Goal: Navigation & Orientation: Locate item on page

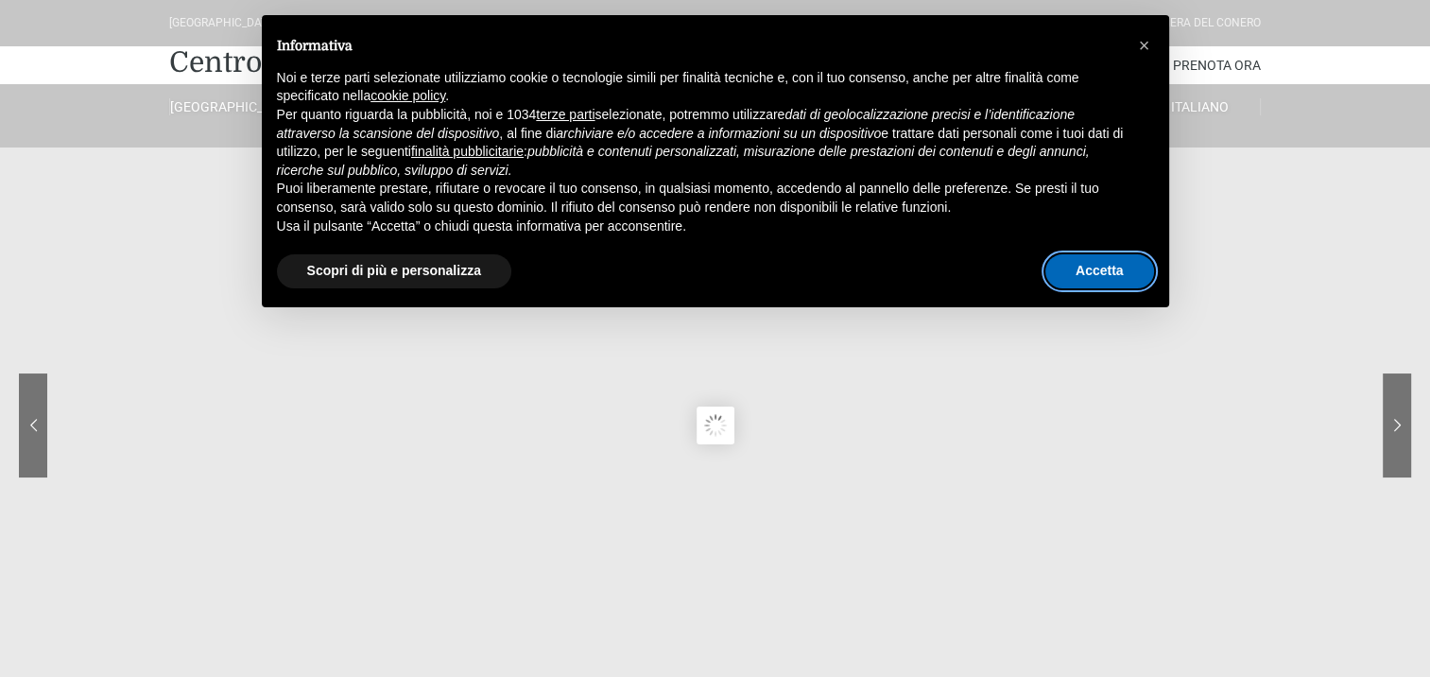
click at [1103, 265] on button "Accetta" at bounding box center [1099, 271] width 109 height 34
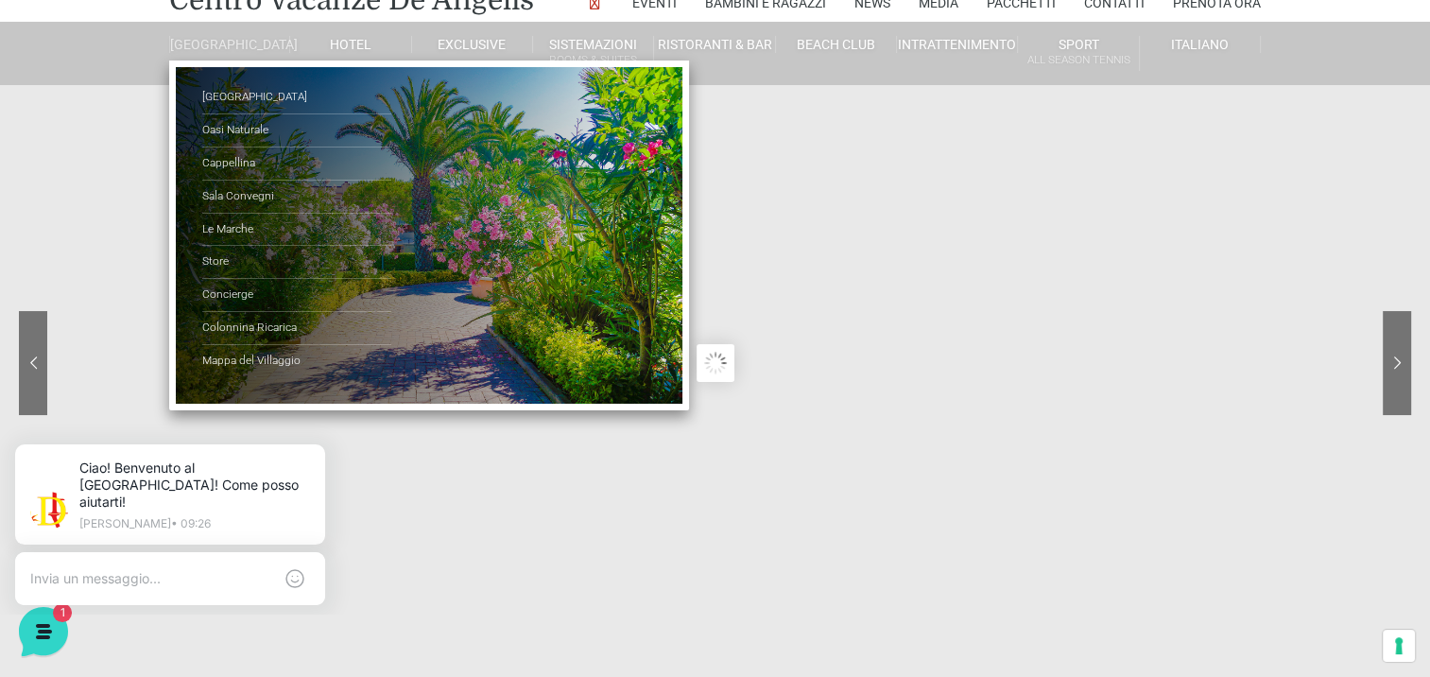
scroll to position [95, 0]
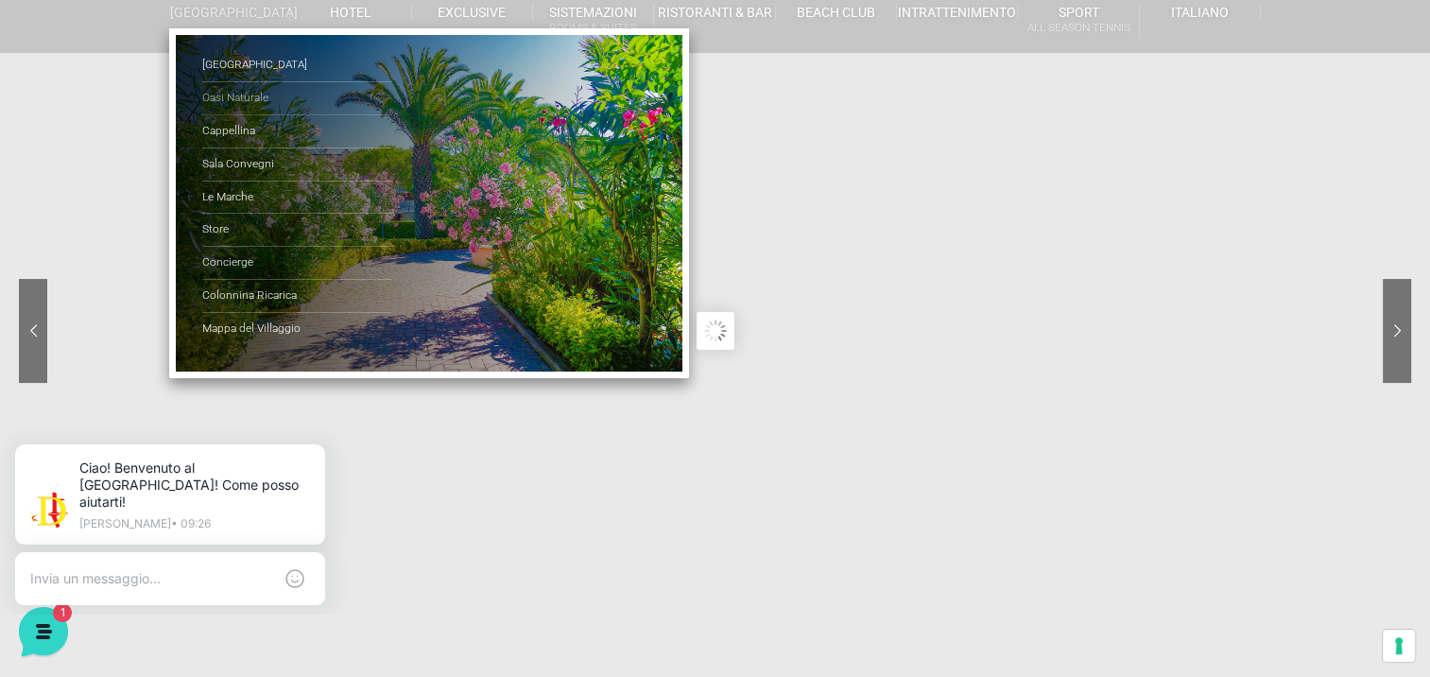
click at [215, 108] on link "Oasi Naturale" at bounding box center [296, 98] width 189 height 33
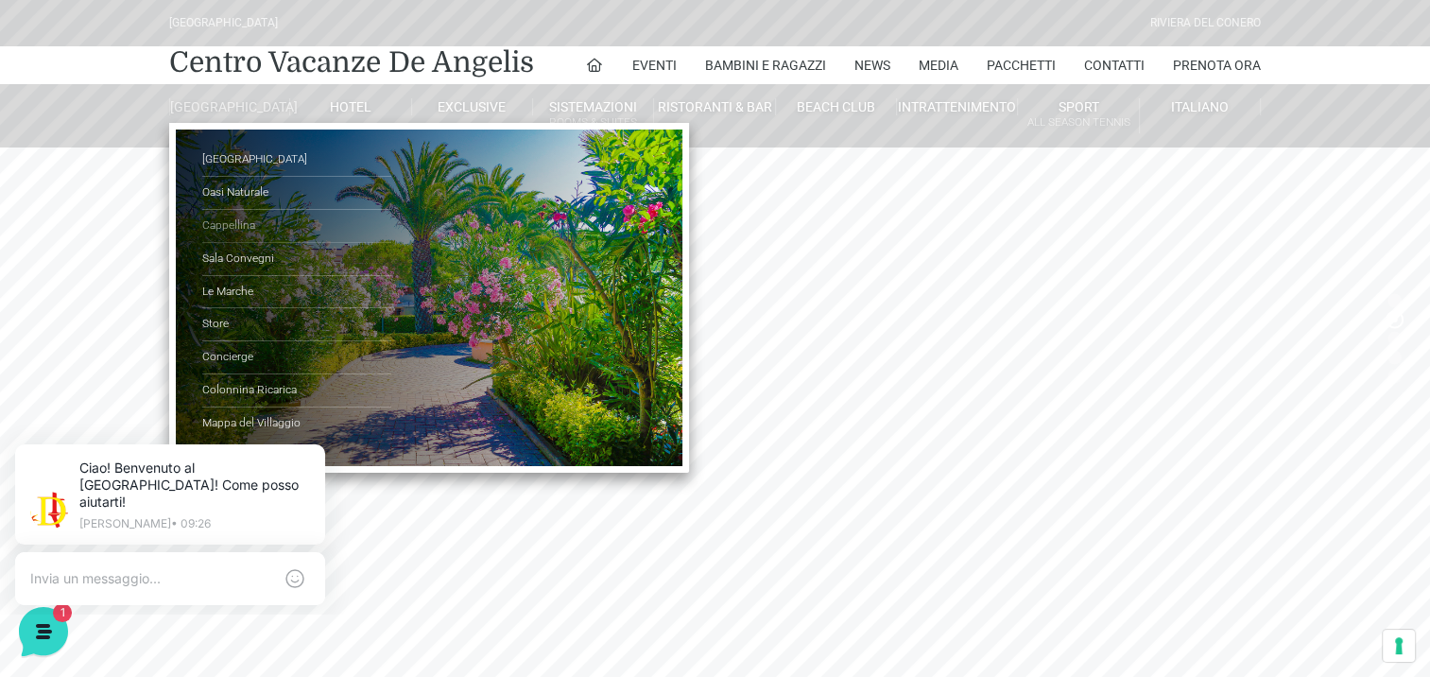
click at [214, 234] on link "Cappellina" at bounding box center [296, 226] width 189 height 33
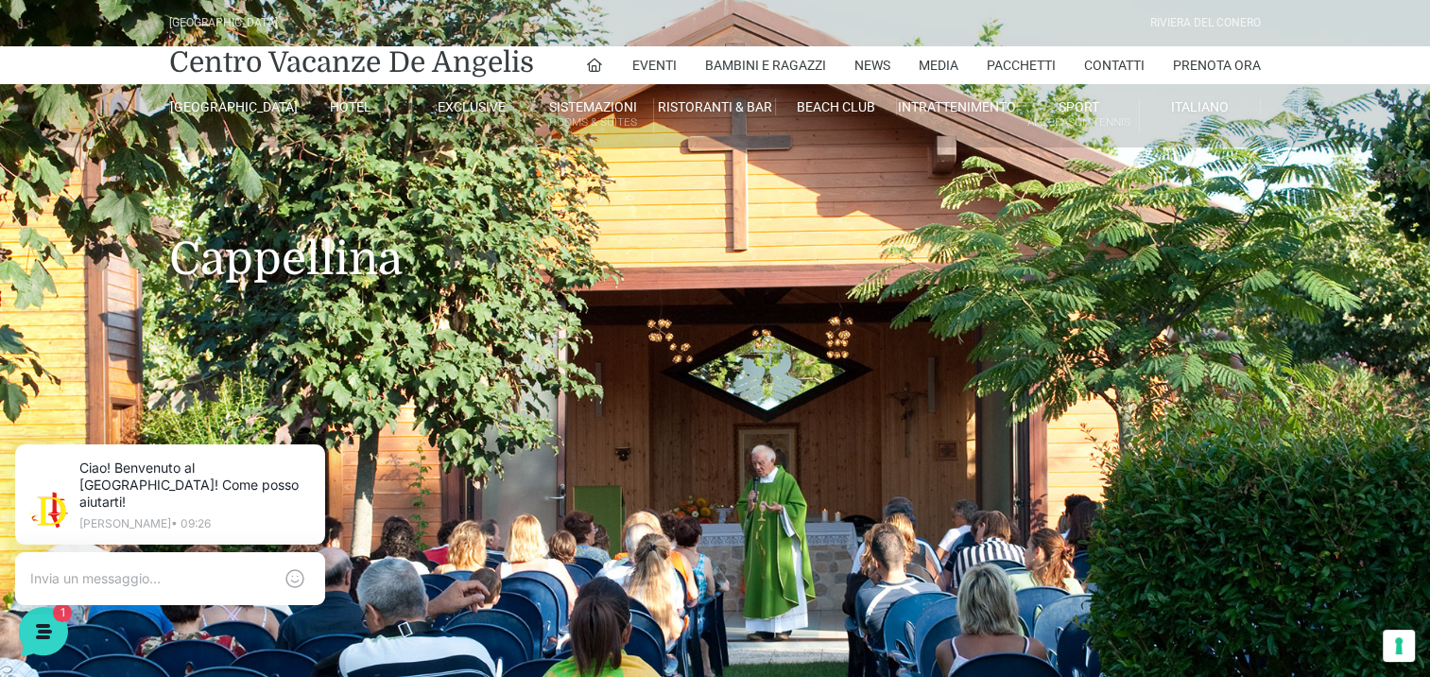
click at [322, 442] on icon at bounding box center [321, 447] width 15 height 15
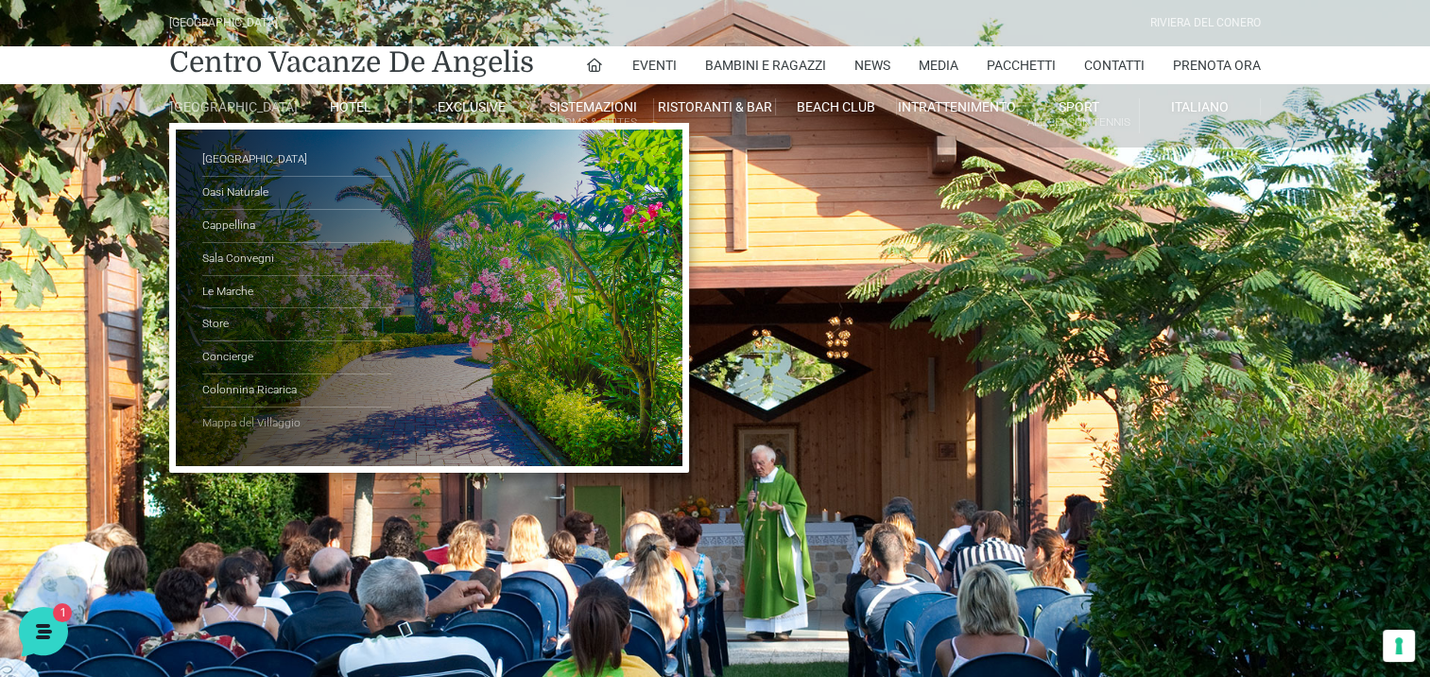
click at [271, 432] on link "Mappa del Villaggio" at bounding box center [296, 423] width 189 height 32
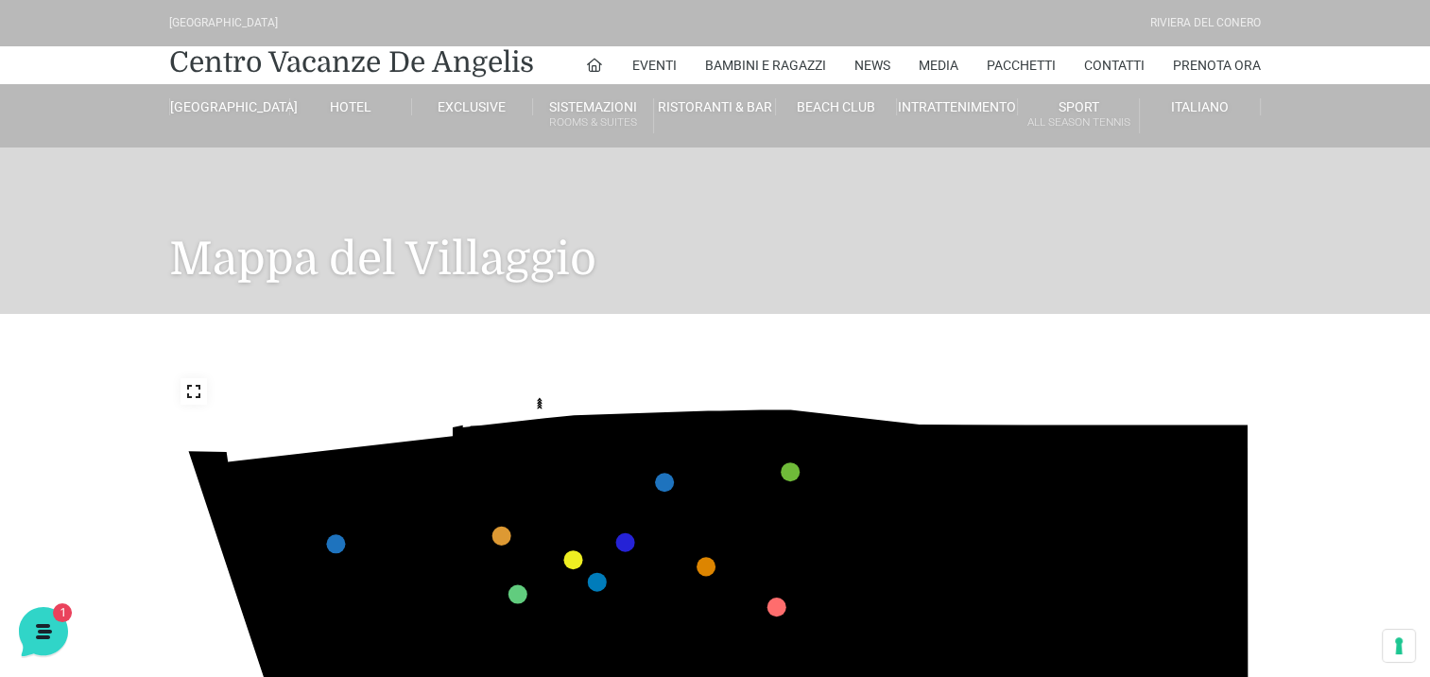
drag, startPoint x: 1297, startPoint y: 601, endPoint x: 1289, endPoint y: 563, distance: 38.6
click at [1289, 563] on div "436 435 437 434 441 430 440 431 439 432 438 433 424 423 425 422 429 418 428 419…" at bounding box center [715, 674] width 1430 height 720
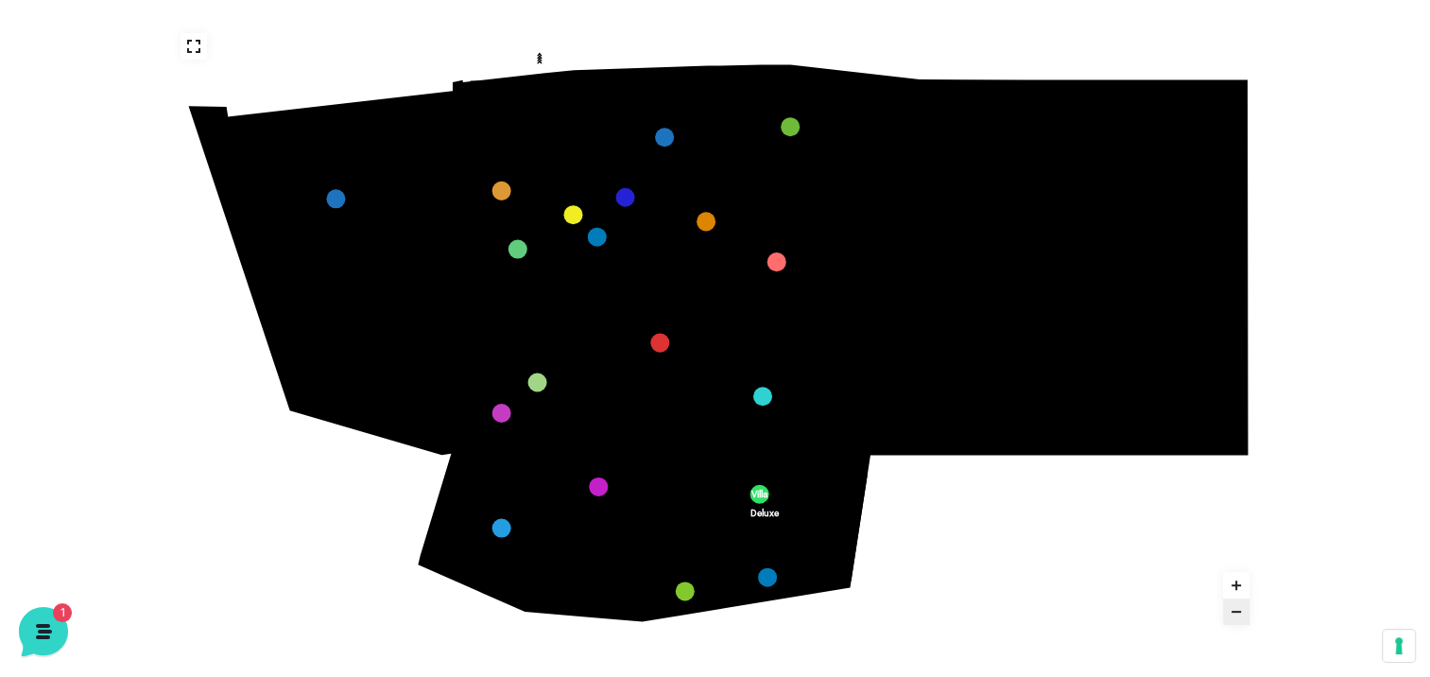
scroll to position [378, 0]
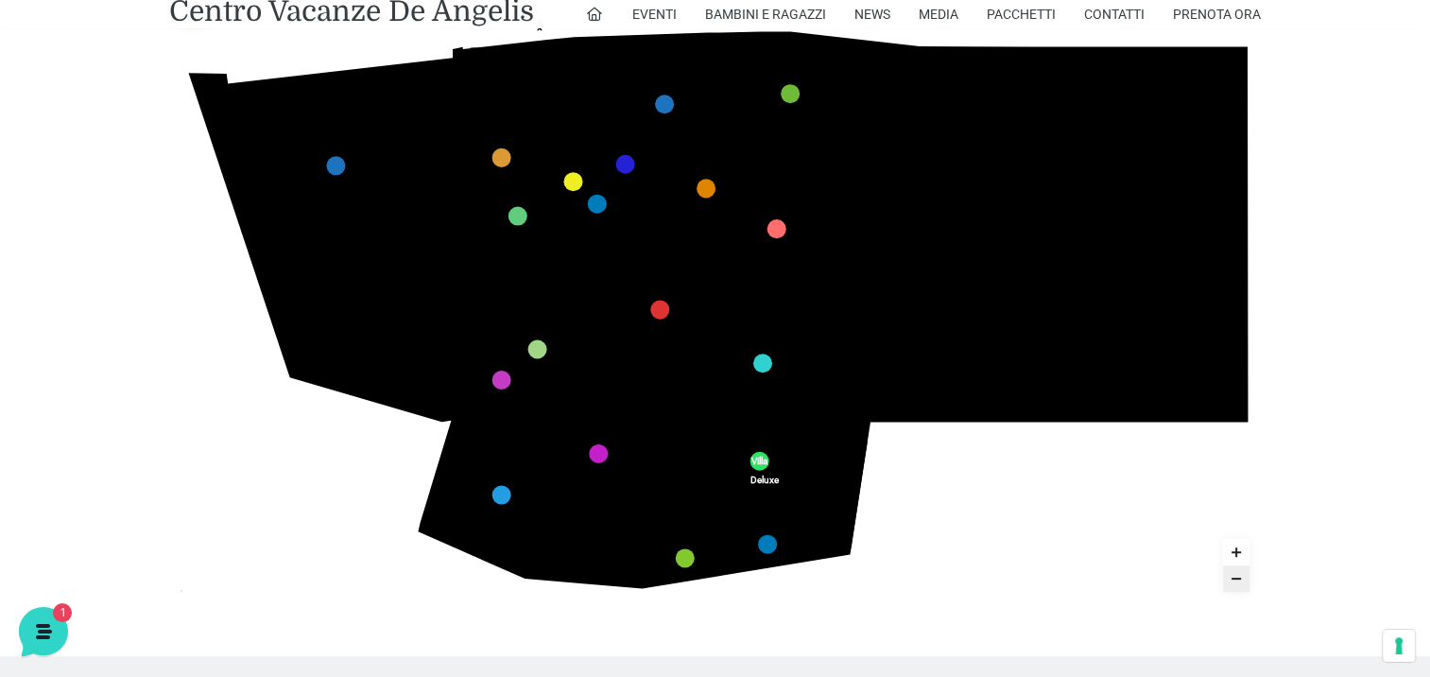
click at [1236, 548] on use "Zoom in" at bounding box center [1236, 551] width 9 height 9
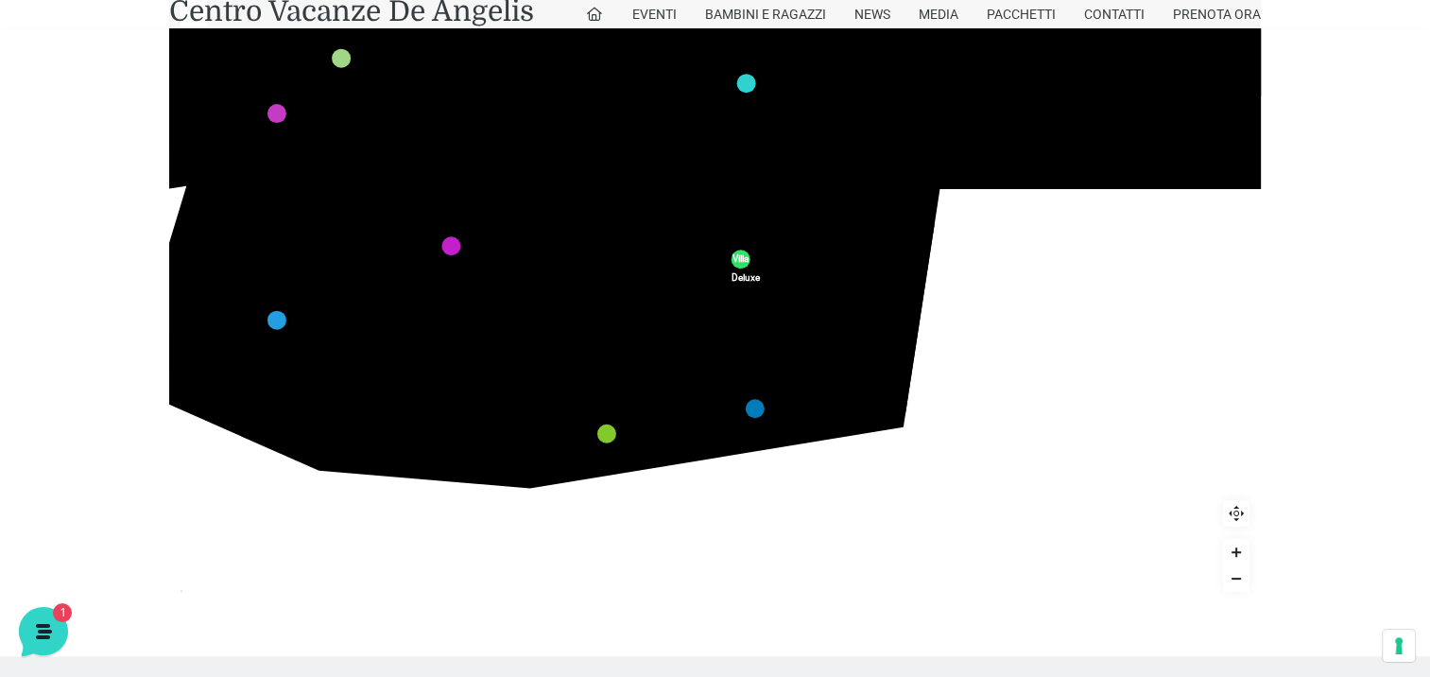
drag, startPoint x: 957, startPoint y: 554, endPoint x: 905, endPoint y: 221, distance: 336.9
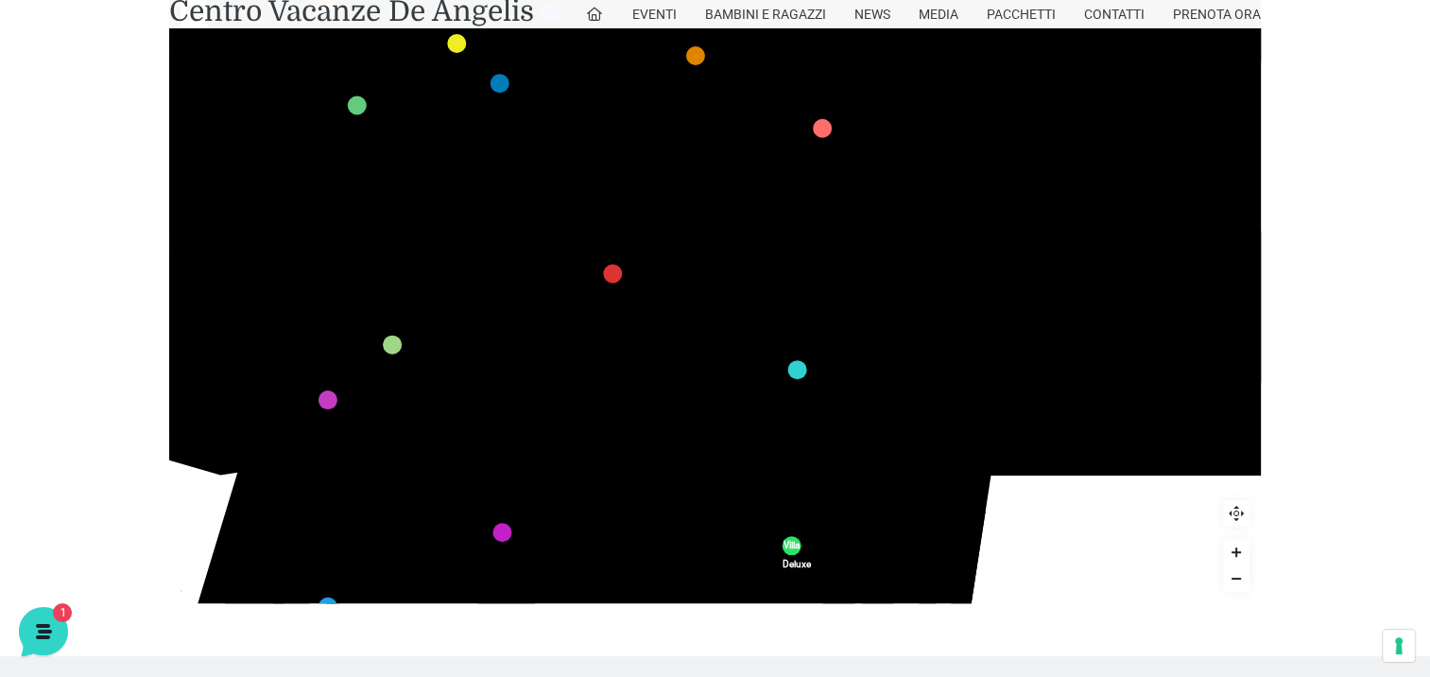
drag, startPoint x: 375, startPoint y: 324, endPoint x: 425, endPoint y: 612, distance: 292.6
click at [425, 612] on div "436 435 437 434 441 430 440 431 439 432 438 433 424 423 425 422 429 418 428 419…" at bounding box center [715, 296] width 1120 height 720
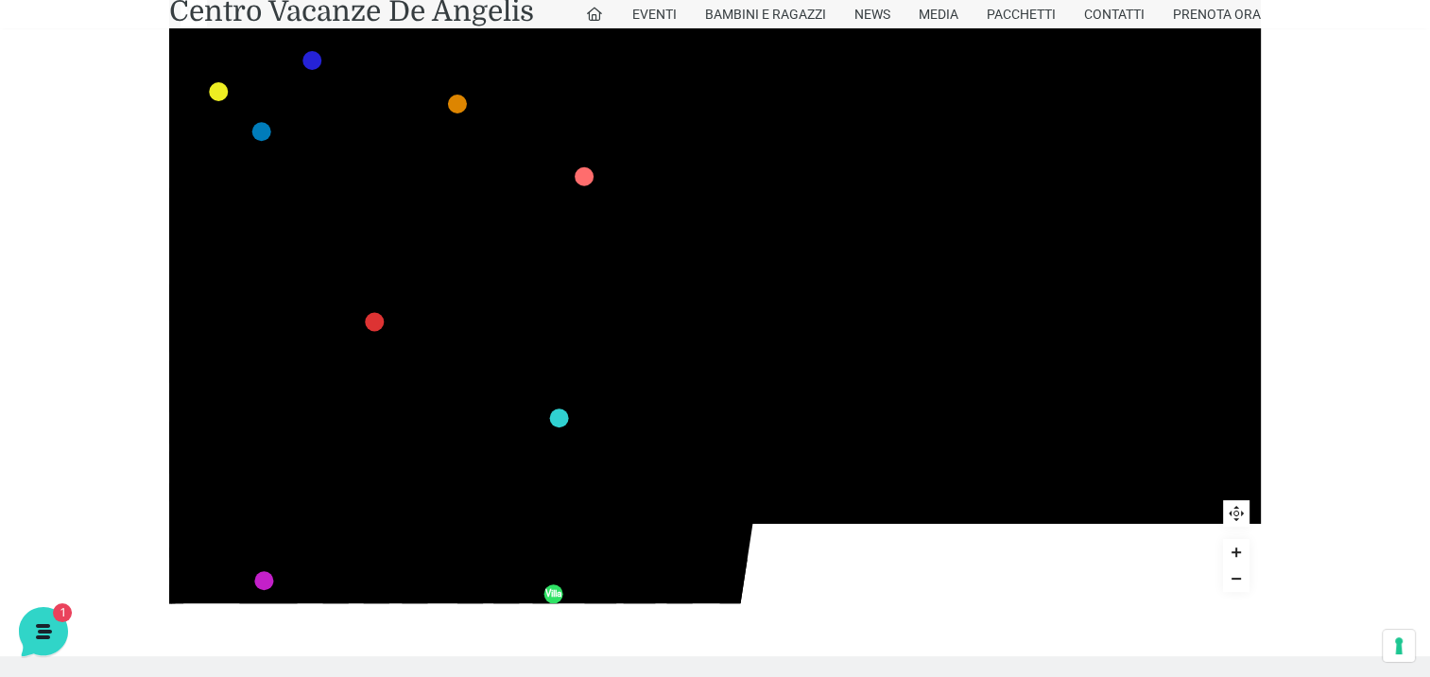
drag, startPoint x: 1018, startPoint y: 260, endPoint x: 786, endPoint y: 258, distance: 231.6
click at [786, 258] on icon "436 435 437 434 441 430 440 431 439 432 438 433 424 423 425 422 429 418 428 419…" at bounding box center [473, 297] width 1963 height 1105
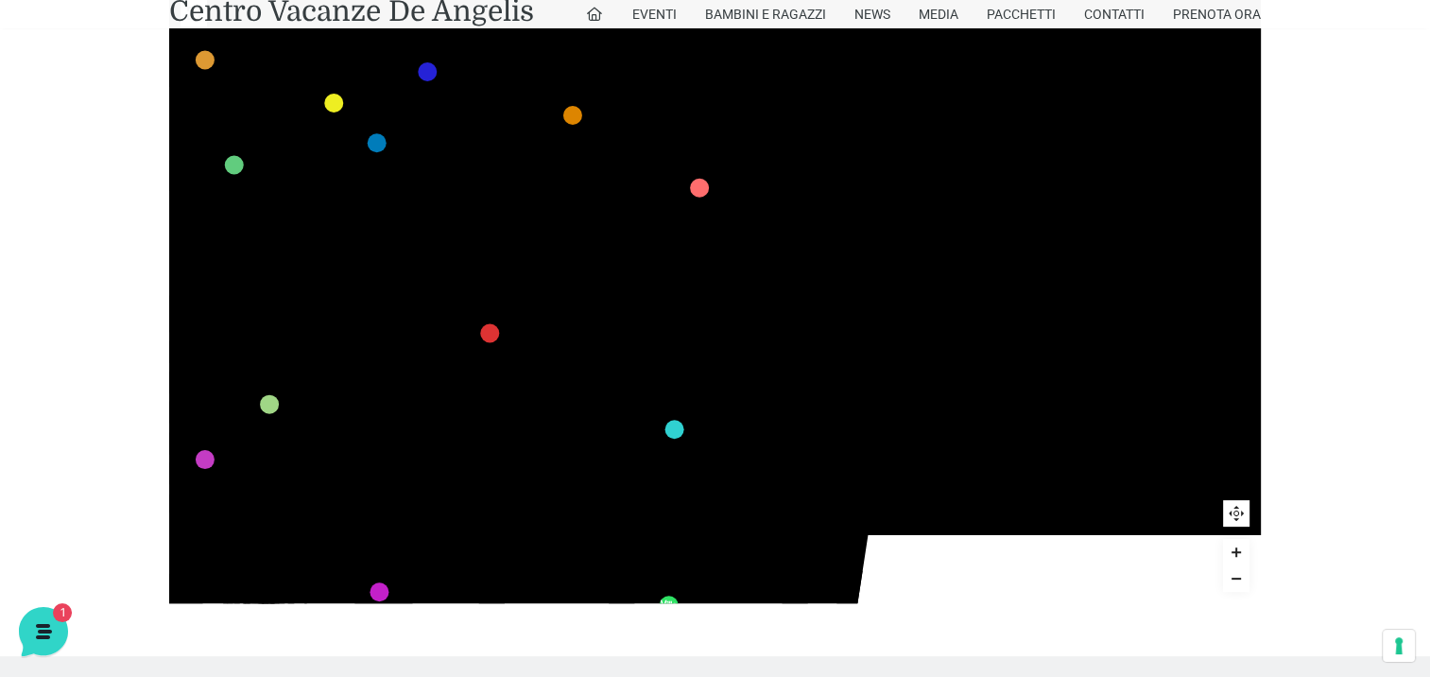
drag, startPoint x: 1051, startPoint y: 382, endPoint x: 1166, endPoint y: 393, distance: 115.9
click at [1166, 393] on polygon at bounding box center [1060, 150] width 361 height 582
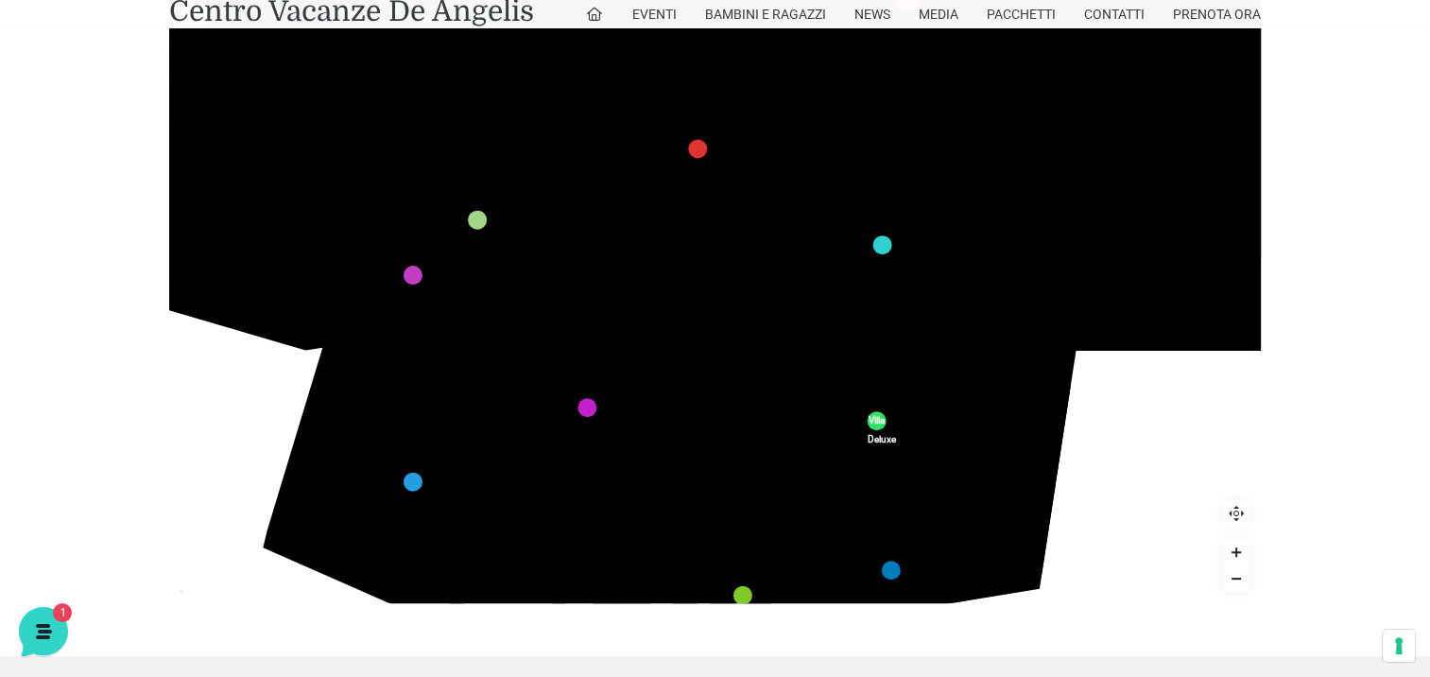
drag, startPoint x: 408, startPoint y: 257, endPoint x: 609, endPoint y: 49, distance: 288.8
click at [609, 49] on icon at bounding box center [512, 62] width 329 height 170
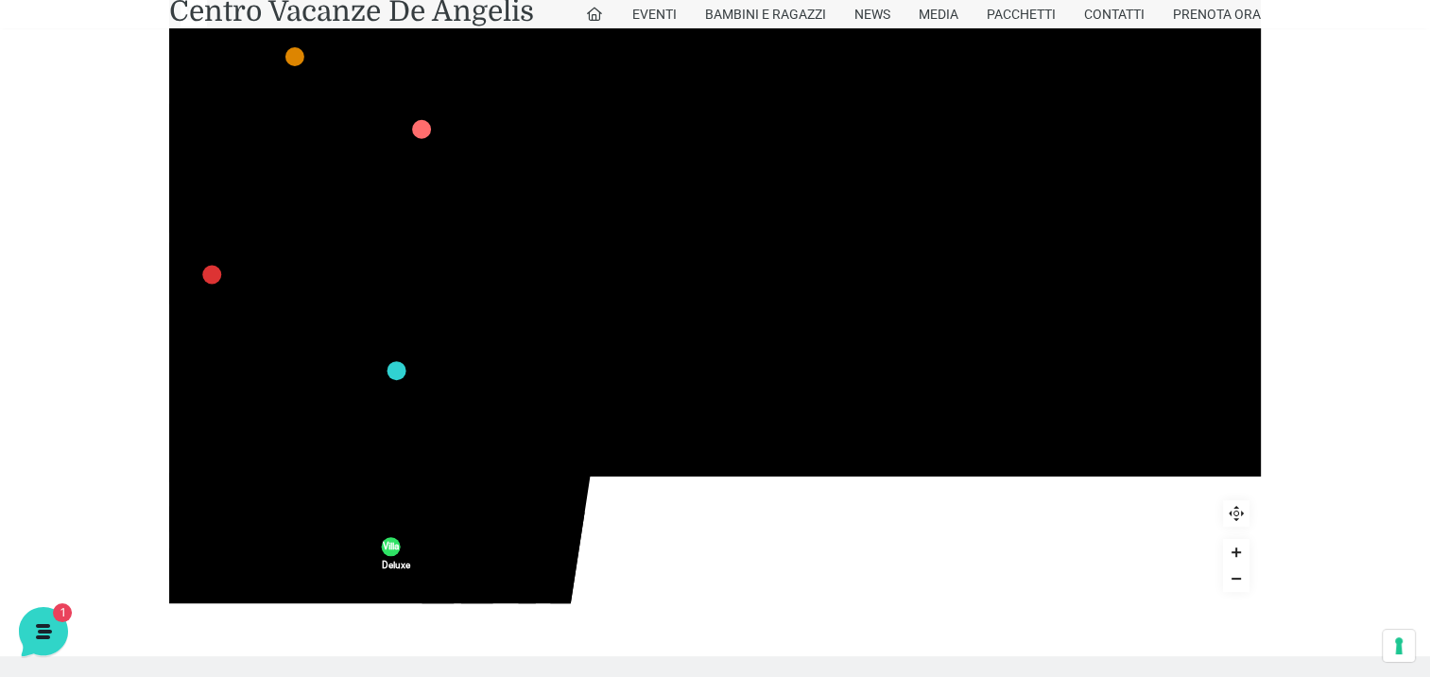
drag, startPoint x: 883, startPoint y: 276, endPoint x: 454, endPoint y: 383, distance: 442.2
click at [454, 383] on icon "436 435 437 434 441 430 440 431 439 432 438 433 424 423 425 422 429 418 428 419…" at bounding box center [311, 250] width 1963 height 1105
